Goal: Task Accomplishment & Management: Complete application form

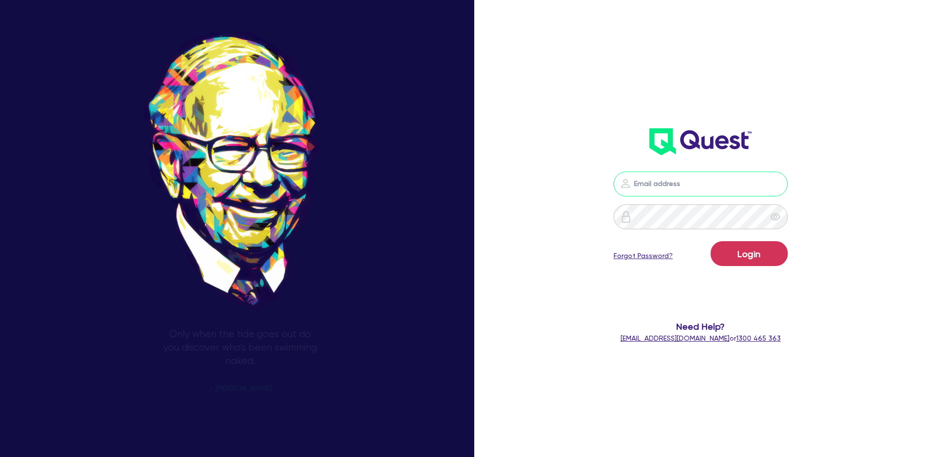
type input "[EMAIL_ADDRESS][DOMAIN_NAME]"
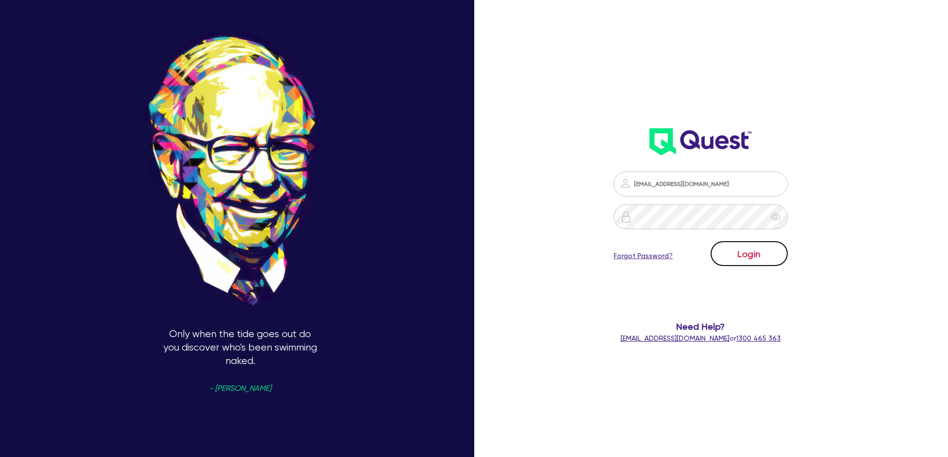
drag, startPoint x: 0, startPoint y: 0, endPoint x: 739, endPoint y: 249, distance: 779.5
click at [739, 249] on button "Login" at bounding box center [748, 253] width 77 height 25
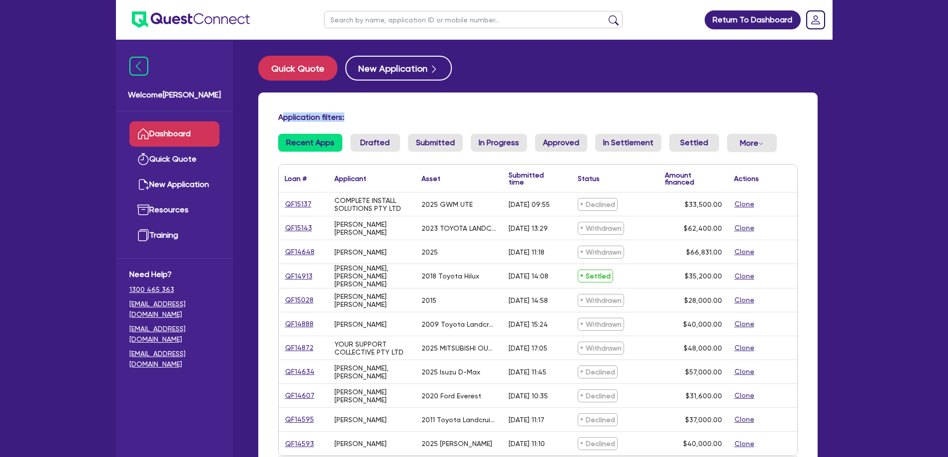
drag, startPoint x: 354, startPoint y: 117, endPoint x: 281, endPoint y: 120, distance: 73.2
click at [281, 120] on h4 "Application filters:" at bounding box center [537, 116] width 519 height 9
click at [280, 120] on h4 "Application filters:" at bounding box center [537, 116] width 519 height 9
drag, startPoint x: 279, startPoint y: 119, endPoint x: 339, endPoint y: 119, distance: 60.2
click at [339, 119] on h4 "Application filters:" at bounding box center [537, 116] width 519 height 9
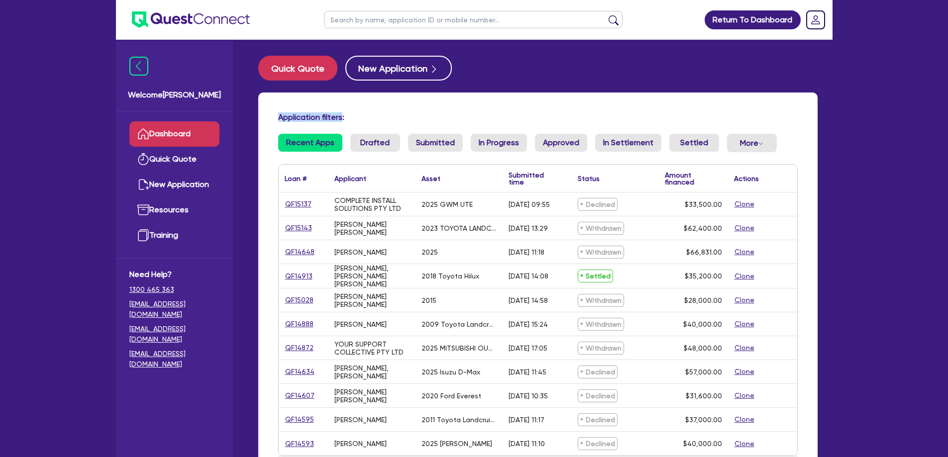
click at [339, 119] on h4 "Application filters:" at bounding box center [537, 116] width 519 height 9
click at [376, 72] on button "New Application" at bounding box center [398, 68] width 106 height 25
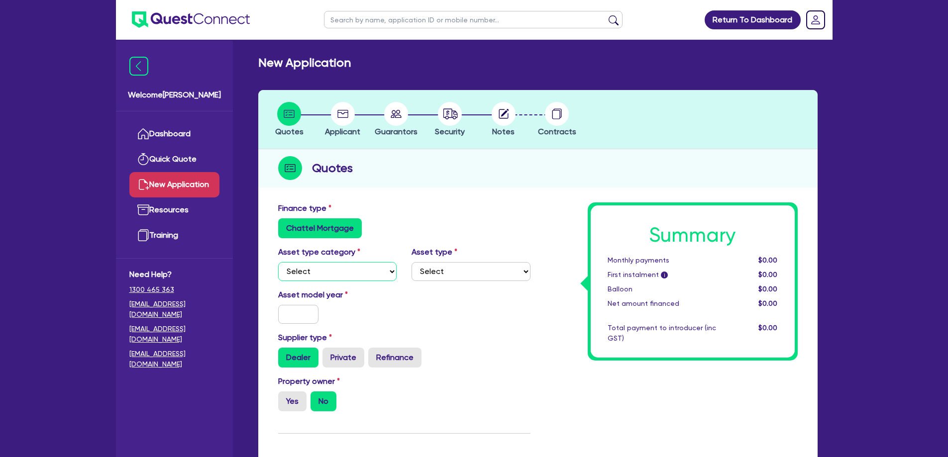
click at [324, 266] on select "Select Cars and light trucks Primary assets Secondary assets Tertiary assets" at bounding box center [337, 271] width 119 height 19
click at [278, 262] on select "Select Cars and light trucks Primary assets Secondary assets Tertiary assets" at bounding box center [337, 271] width 119 height 19
click at [453, 270] on select "Select Heavy trucks over 4.5 tonne Trailers Bus and coaches Yellow goods and ex…" at bounding box center [470, 271] width 119 height 19
click at [436, 276] on select "Select Heavy trucks over 4.5 tonne Trailers Bus and coaches Yellow goods and ex…" at bounding box center [470, 271] width 119 height 19
click at [397, 274] on div "Asset type category Select Cars and light trucks Primary assets Secondary asset…" at bounding box center [338, 263] width 134 height 35
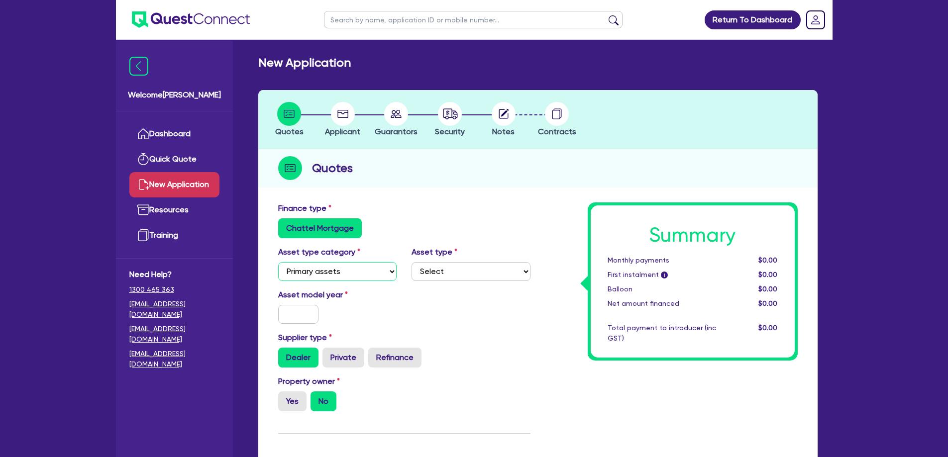
click at [395, 274] on select "Select Cars and light trucks Primary assets Secondary assets Tertiary assets" at bounding box center [337, 271] width 119 height 19
select select "CARS_AND_LIGHT_TRUCKS"
click at [278, 262] on select "Select Cars and light trucks Primary assets Secondary assets Tertiary assets" at bounding box center [337, 271] width 119 height 19
click at [431, 278] on select "Select Passenger vehicles Vans and utes Light trucks up to 4.5 tonne" at bounding box center [470, 271] width 119 height 19
select select "PASSENGER_VEHICLES"
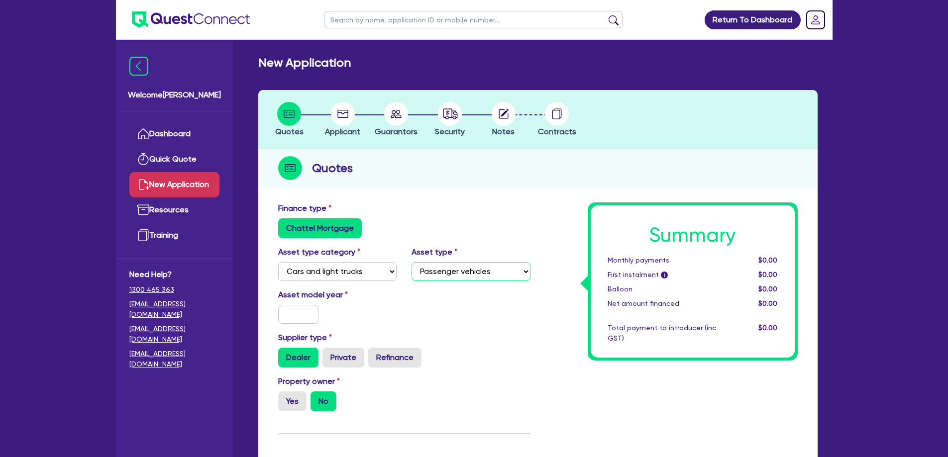
click at [411, 262] on select "Select Passenger vehicles Vans and utes Light trucks up to 4.5 tonne" at bounding box center [470, 271] width 119 height 19
click at [304, 318] on input "text" at bounding box center [298, 314] width 41 height 19
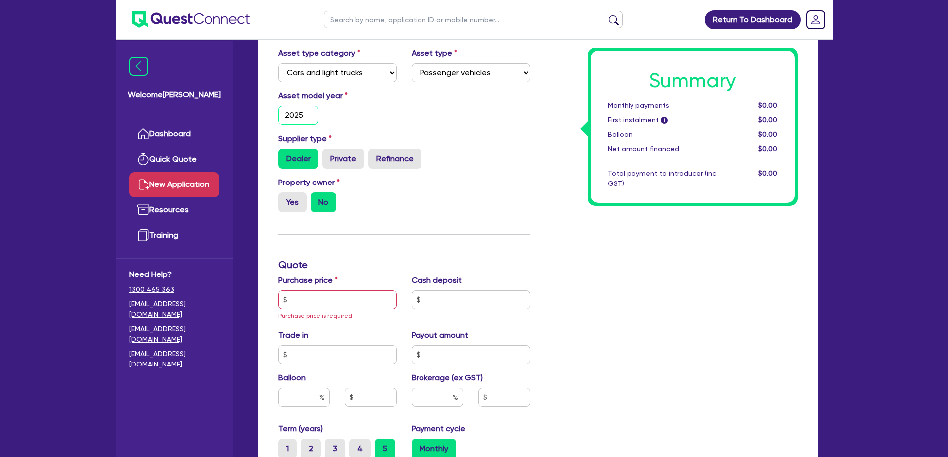
type input "2025"
click at [366, 216] on div "Property owner Yes No" at bounding box center [404, 199] width 267 height 44
click at [308, 296] on input "text" at bounding box center [337, 300] width 119 height 19
type input "40,000"
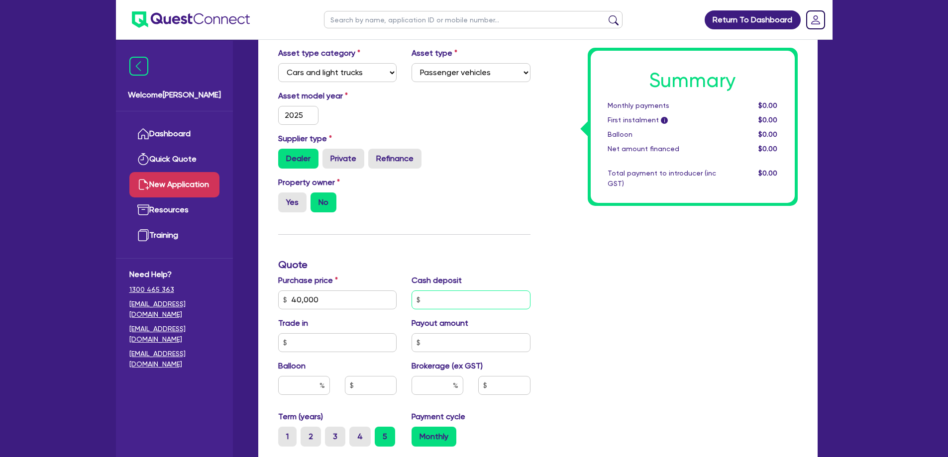
click at [471, 298] on input "text" at bounding box center [470, 300] width 119 height 19
type input "0"
click at [633, 366] on div "Summary Monthly payments $0.00 First instalment i $0.00 Balloon $0.00 Net amoun…" at bounding box center [671, 299] width 267 height 593
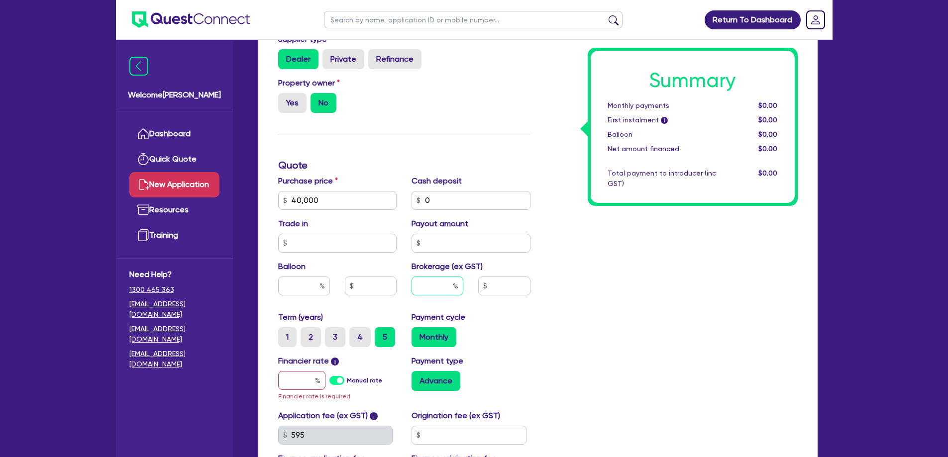
click at [447, 285] on input "text" at bounding box center [437, 286] width 52 height 19
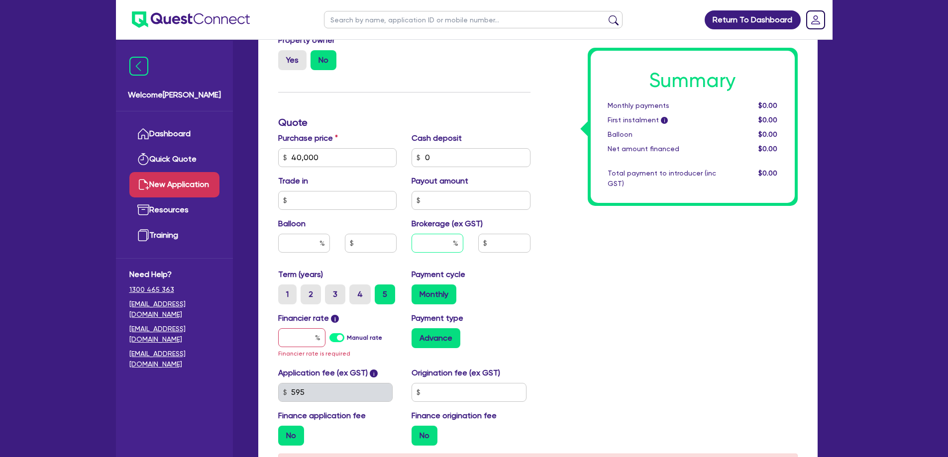
scroll to position [398, 0]
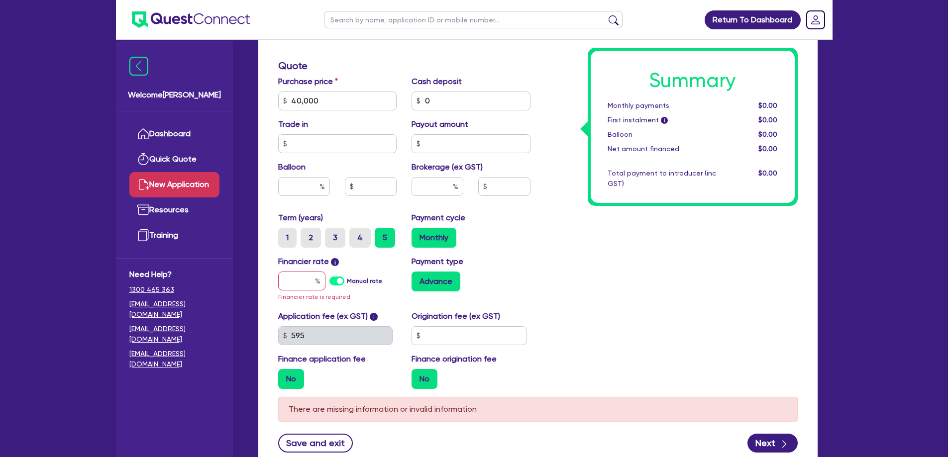
click at [576, 199] on div "Summary Monthly payments $0.00 First instalment i $0.00 Balloon $0.00 Net amoun…" at bounding box center [671, 100] width 267 height 593
click at [577, 53] on div "Summary Monthly payments $0.00 First instalment i $0.00 Balloon $0.00 Net amoun…" at bounding box center [671, 100] width 267 height 593
click at [579, 46] on div "Summary Monthly payments $0.00 First instalment i $0.00 Balloon $0.00 Net amoun…" at bounding box center [671, 100] width 267 height 593
